Goal: Book appointment/travel/reservation

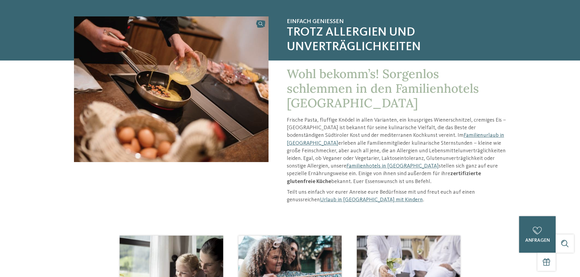
scroll to position [122, 0]
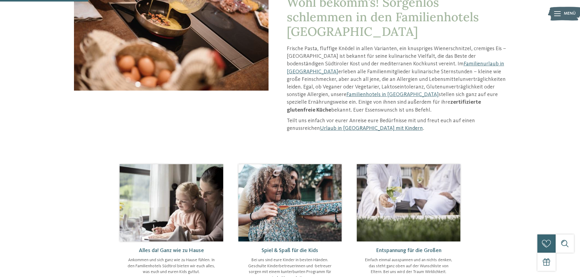
click at [334, 129] on link "Urlaub in [GEOGRAPHIC_DATA] mit Kindern" at bounding box center [371, 128] width 103 height 5
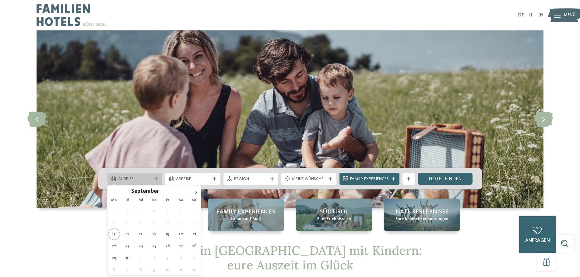
click at [157, 179] on icon at bounding box center [156, 179] width 4 height 4
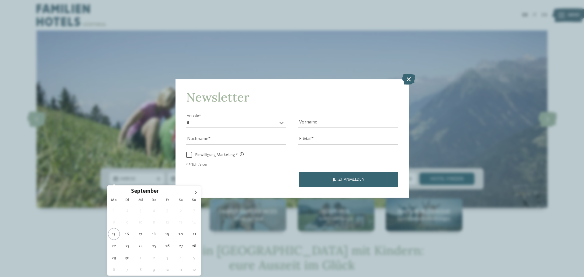
click at [215, 119] on select "* **** **** ******* ******" at bounding box center [236, 122] width 100 height 9
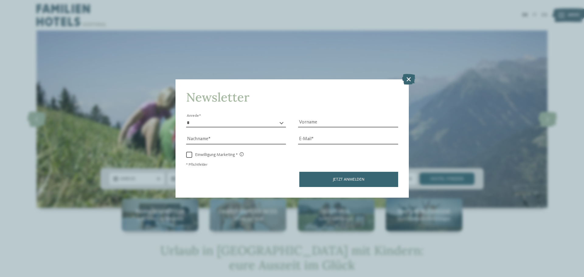
click at [215, 121] on select "* **** **** ******* ******" at bounding box center [236, 122] width 100 height 9
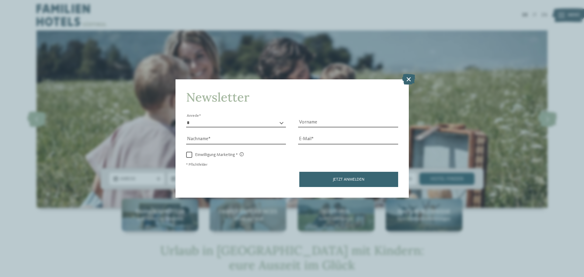
click at [412, 78] on icon at bounding box center [408, 79] width 13 height 11
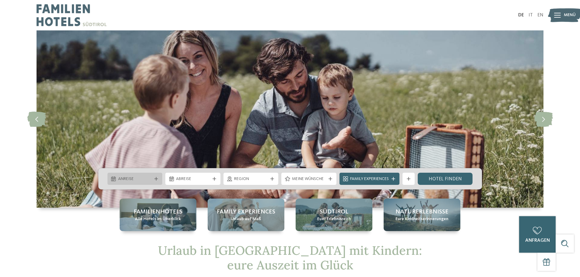
click at [152, 176] on div "Anreise" at bounding box center [135, 179] width 37 height 7
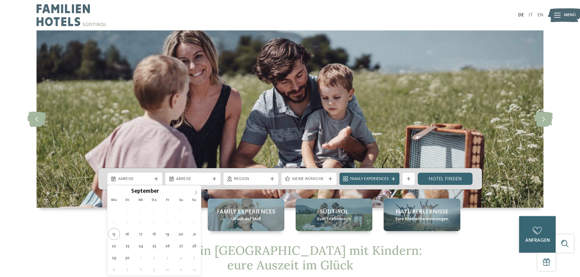
click at [195, 192] on icon at bounding box center [196, 192] width 4 height 4
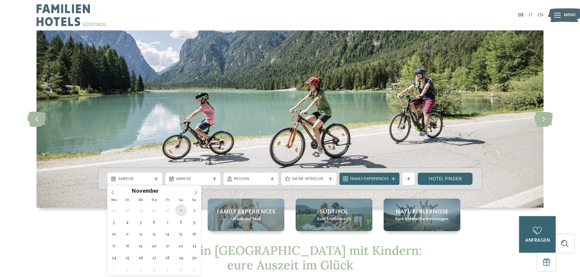
type div "01.11.2025"
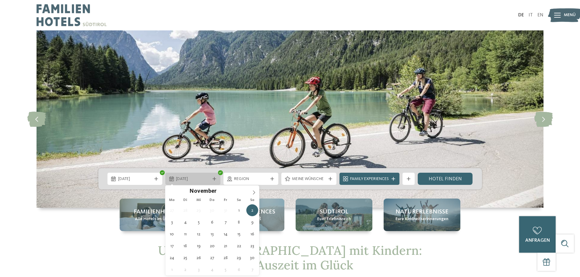
click at [217, 178] on div at bounding box center [214, 179] width 6 height 4
type div "05.11.2025"
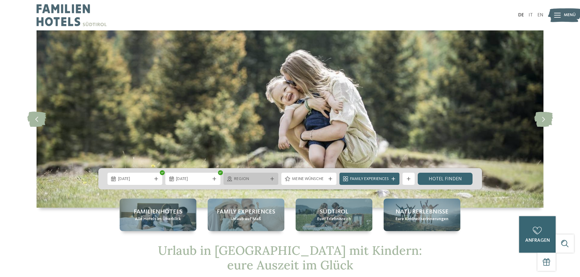
click at [273, 178] on icon at bounding box center [272, 179] width 4 height 4
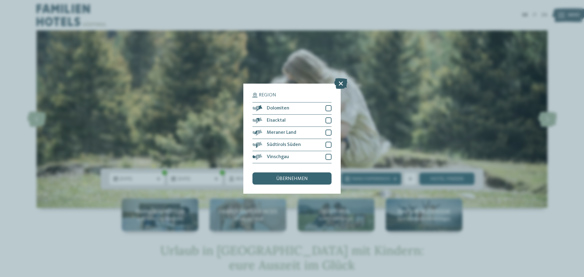
click at [343, 82] on icon at bounding box center [340, 83] width 13 height 11
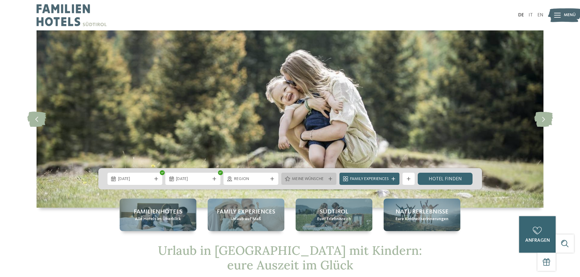
click at [308, 182] on span "Meine Wünsche" at bounding box center [309, 179] width 34 height 6
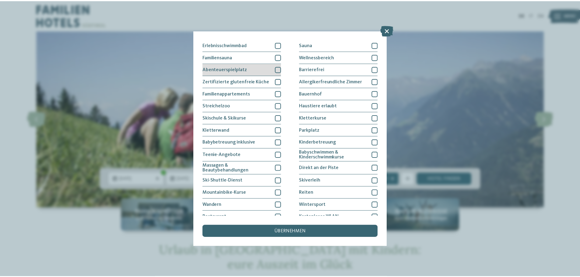
scroll to position [42, 0]
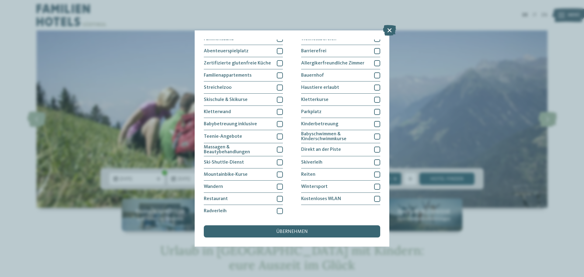
click at [293, 240] on div "Meine Wünsche Hallen- oder Schleusenbad Schwimmbad im Freien Sauna" at bounding box center [292, 138] width 195 height 216
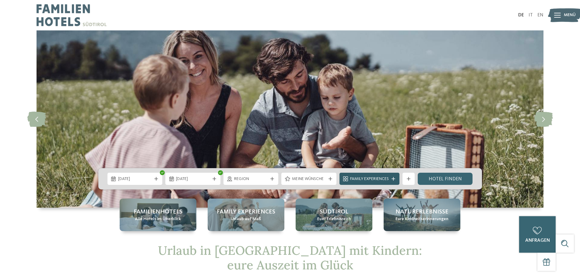
click at [395, 178] on icon at bounding box center [393, 179] width 4 height 4
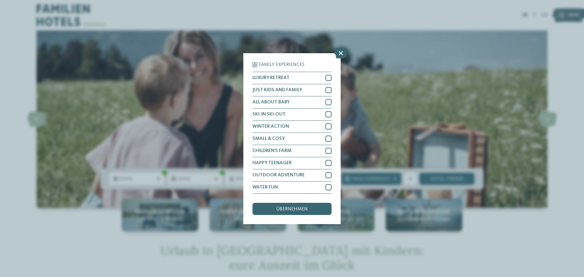
click at [340, 53] on icon at bounding box center [340, 52] width 13 height 11
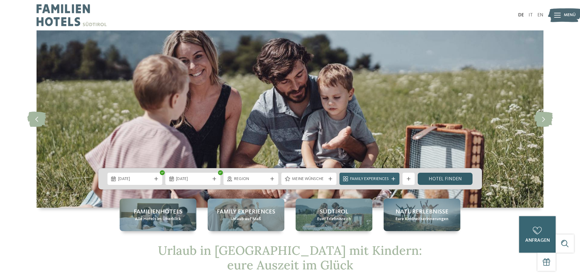
click at [455, 179] on link "Hotel finden" at bounding box center [444, 179] width 55 height 12
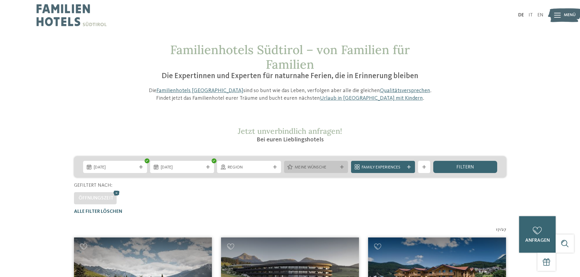
click at [318, 169] on span "Meine Wünsche" at bounding box center [316, 168] width 43 height 6
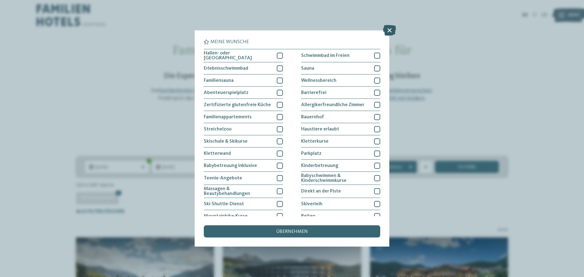
click at [392, 32] on icon at bounding box center [389, 30] width 13 height 11
